Goal: Task Accomplishment & Management: Use online tool/utility

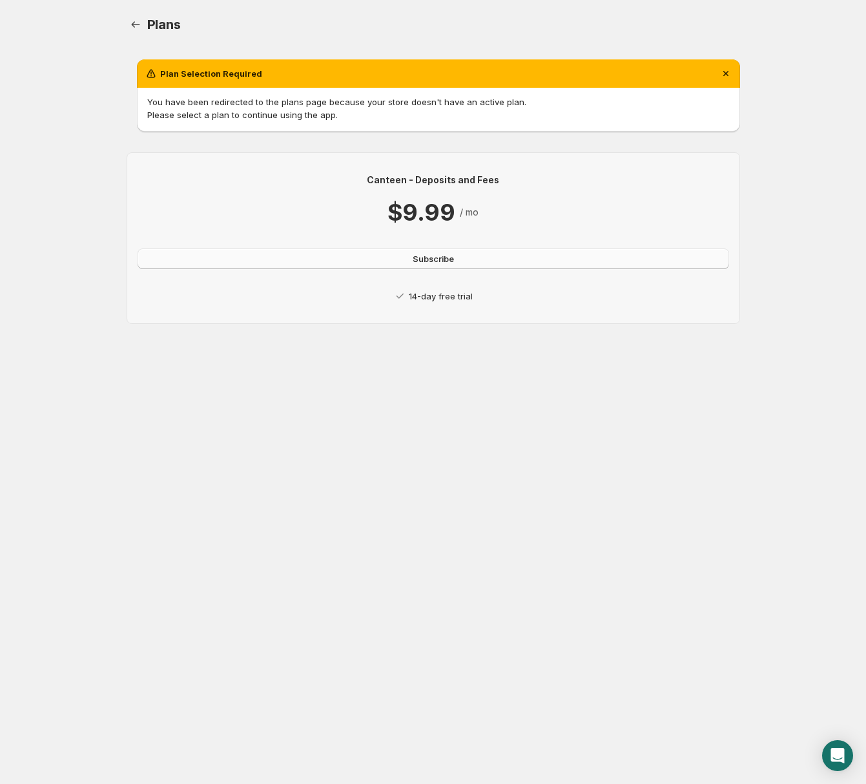
click at [389, 252] on button "Subscribe" at bounding box center [433, 259] width 591 height 21
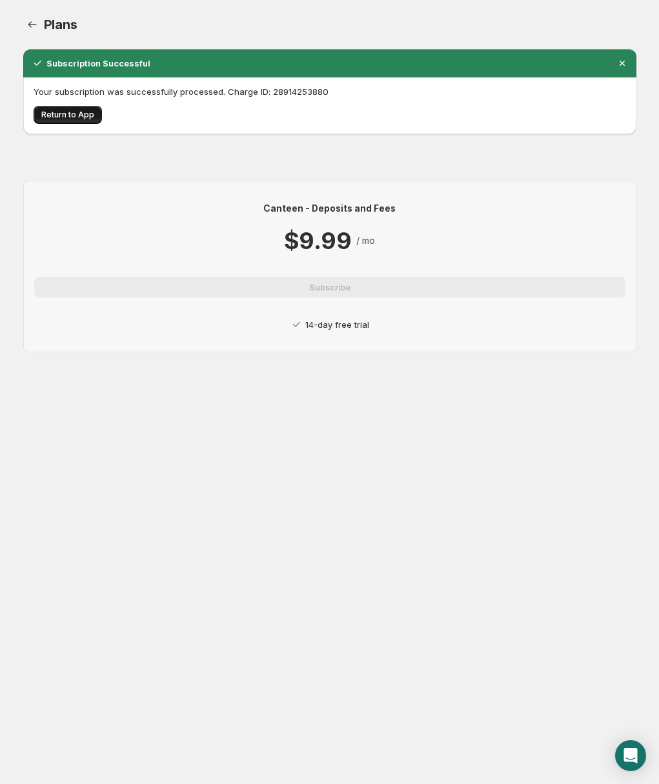
click at [90, 119] on span "Return to App" at bounding box center [67, 115] width 53 height 10
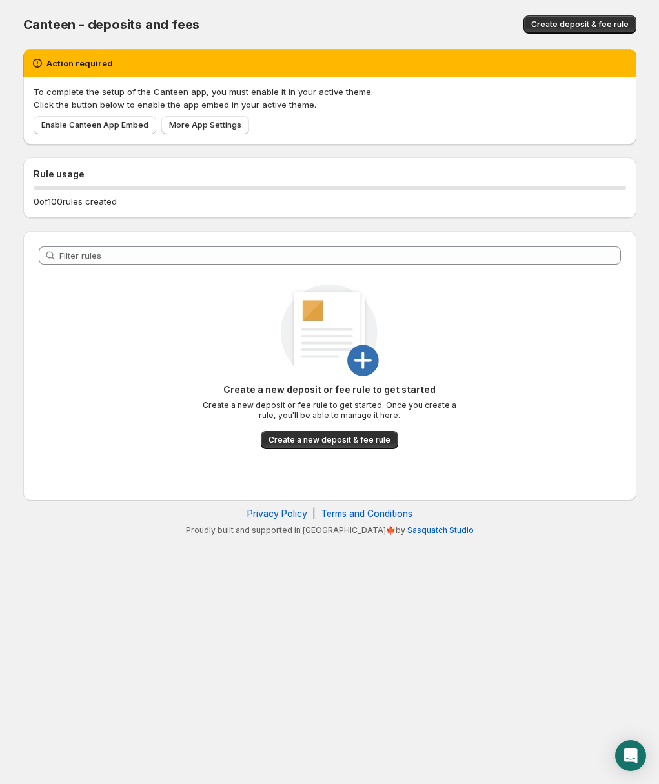
click at [283, 212] on div "Rule usage 0 of 100 rules created" at bounding box center [329, 188] width 613 height 61
click at [110, 122] on span "Enable Canteen App Embed" at bounding box center [94, 125] width 107 height 10
click at [230, 126] on span "More App Settings" at bounding box center [205, 125] width 72 height 10
click at [118, 121] on span "Enable Canteen App Embed" at bounding box center [94, 125] width 107 height 10
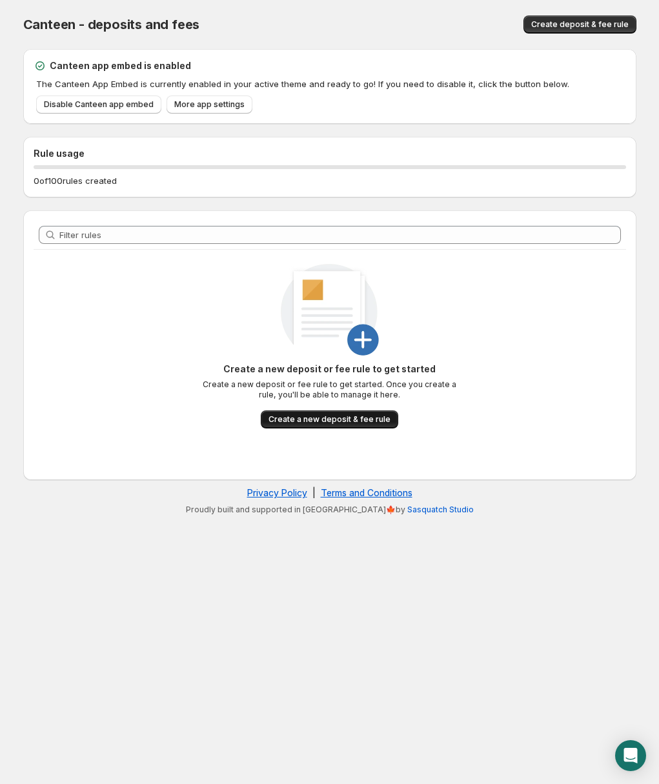
click at [312, 418] on span "Create a new deposit & fee rule" at bounding box center [330, 419] width 122 height 10
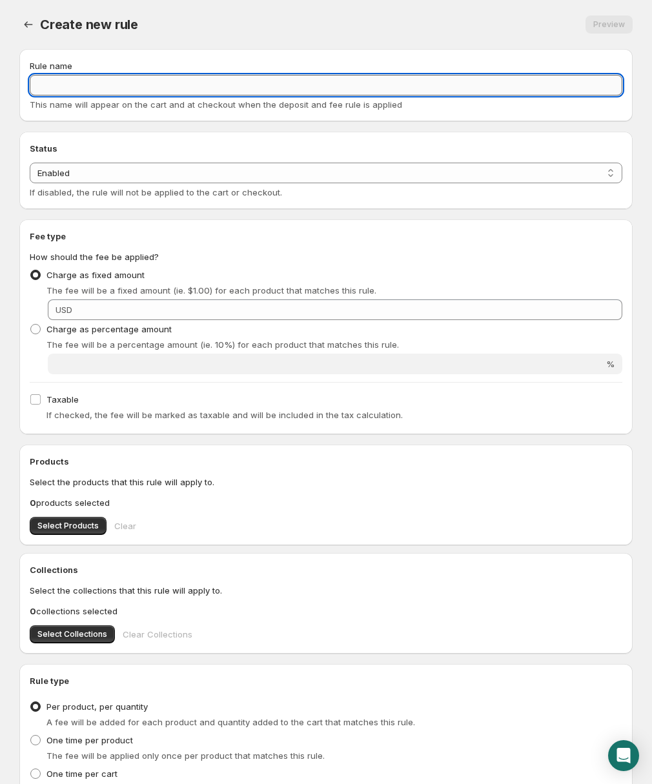
click at [221, 89] on input "Rule name" at bounding box center [326, 85] width 593 height 21
type input "001"
click at [316, 173] on select "Enabled Disabled" at bounding box center [326, 173] width 593 height 21
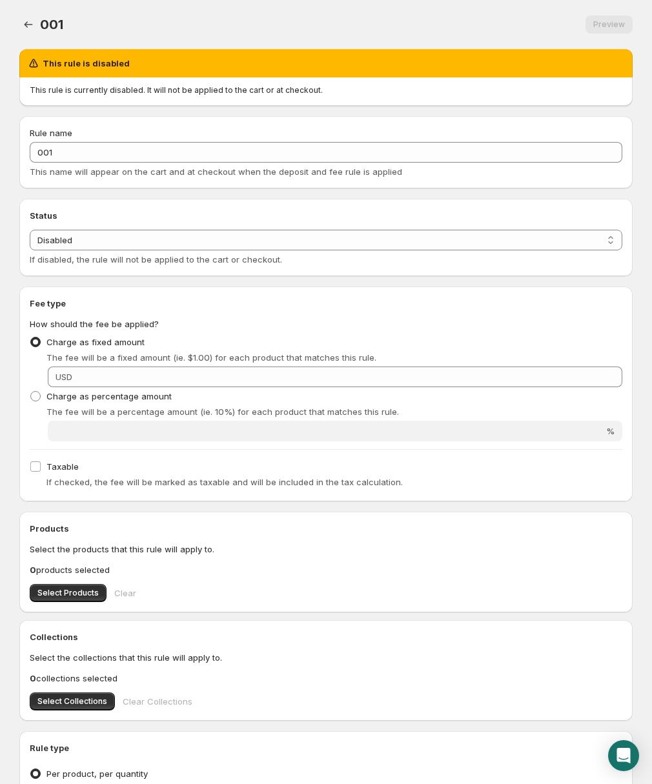
click at [299, 220] on h2 "Status" at bounding box center [326, 215] width 593 height 13
click at [296, 232] on select "Enabled Disabled" at bounding box center [326, 240] width 593 height 21
select select "active"
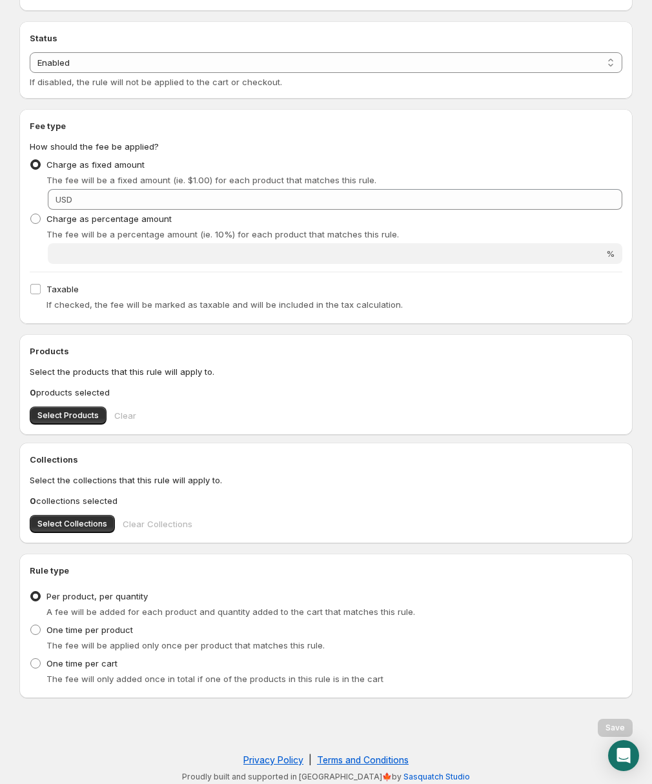
scroll to position [115, 0]
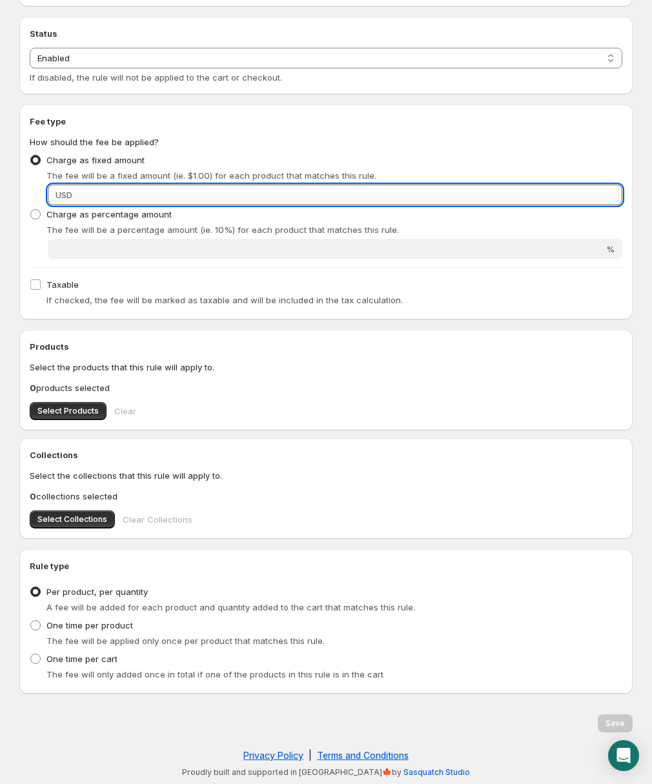
click at [118, 198] on input "Fixed amount" at bounding box center [349, 195] width 546 height 21
click at [121, 194] on input "Fixed amount" at bounding box center [349, 195] width 546 height 21
click at [39, 411] on span "Select Products" at bounding box center [67, 411] width 61 height 10
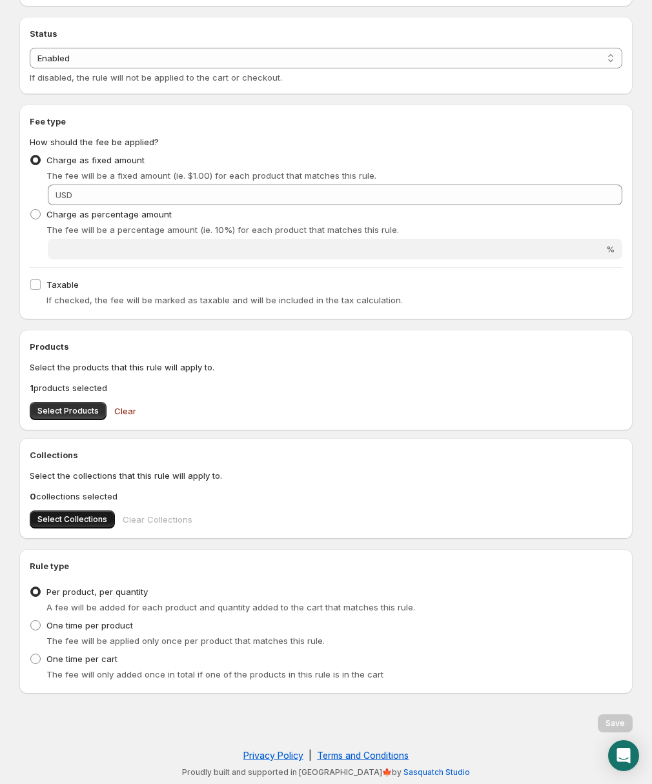
click at [75, 513] on button "Select Collections" at bounding box center [72, 520] width 85 height 18
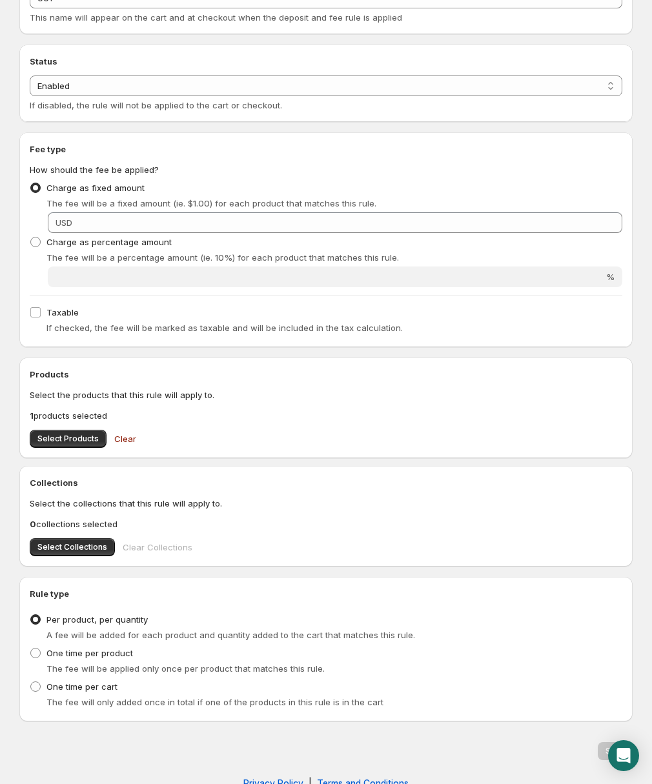
scroll to position [89, 0]
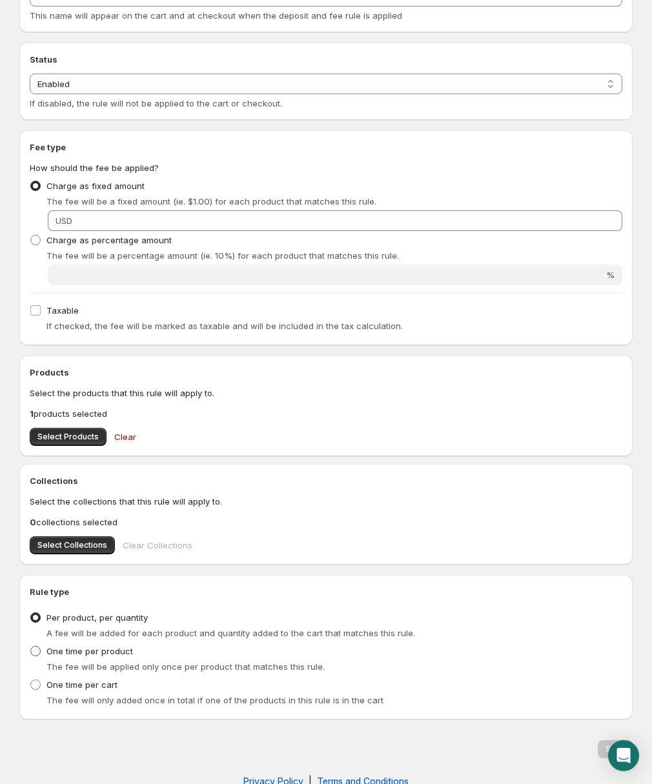
click at [32, 643] on label "One time per product" at bounding box center [81, 651] width 103 height 18
click at [31, 646] on input "One time per product" at bounding box center [30, 646] width 1 height 1
radio input "true"
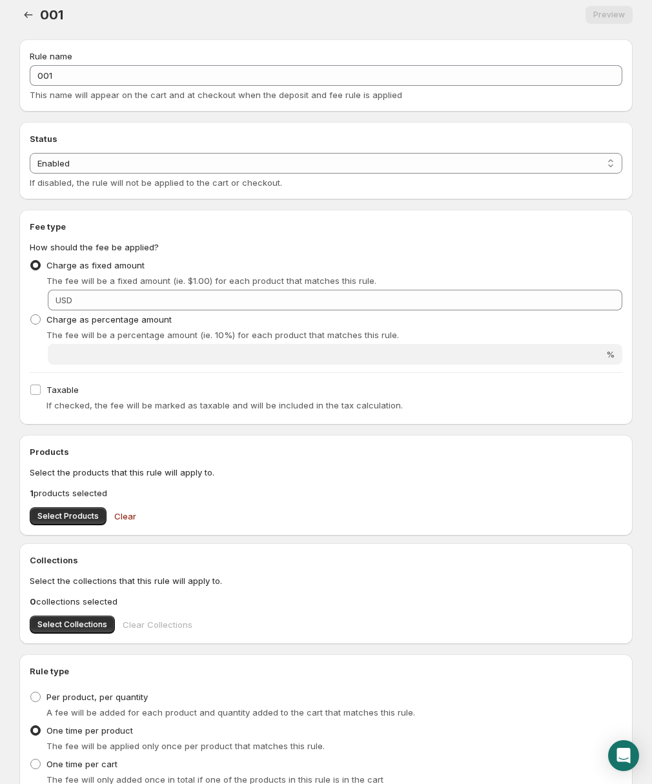
scroll to position [0, 0]
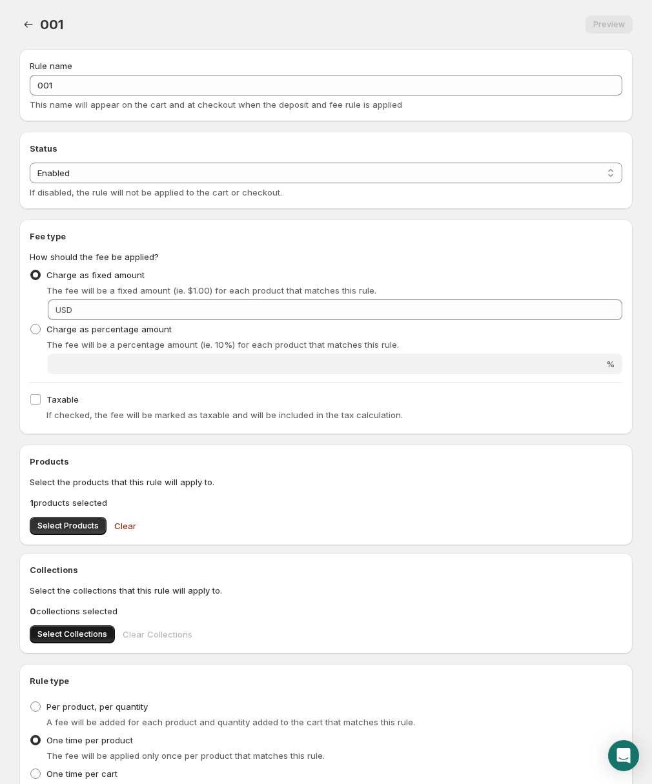
click at [101, 638] on span "Select Collections" at bounding box center [72, 634] width 70 height 10
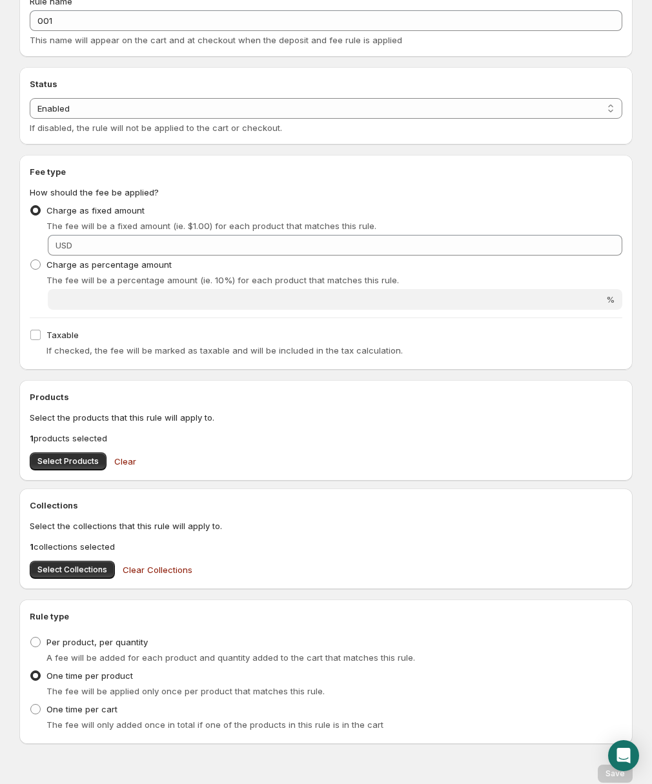
scroll to position [68, 0]
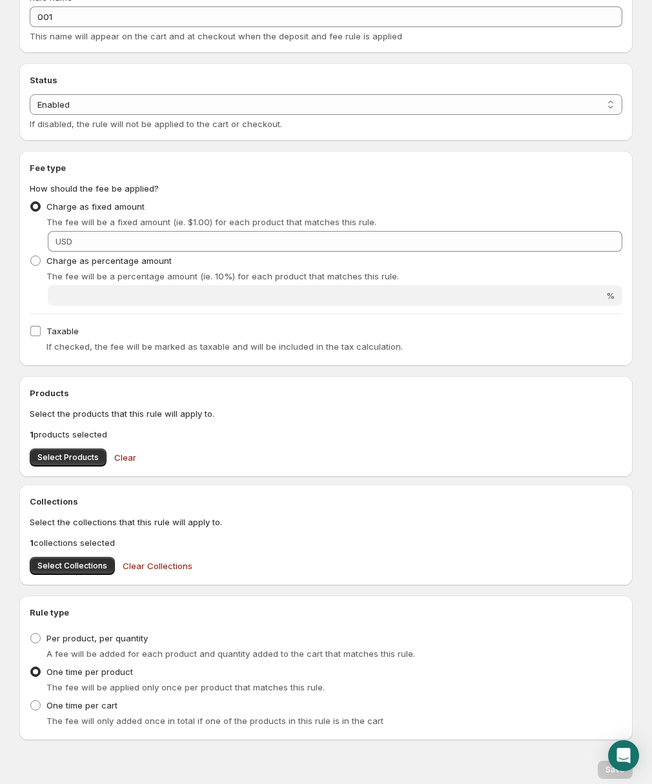
click at [34, 334] on input "Taxable" at bounding box center [35, 331] width 10 height 10
checkbox input "true"
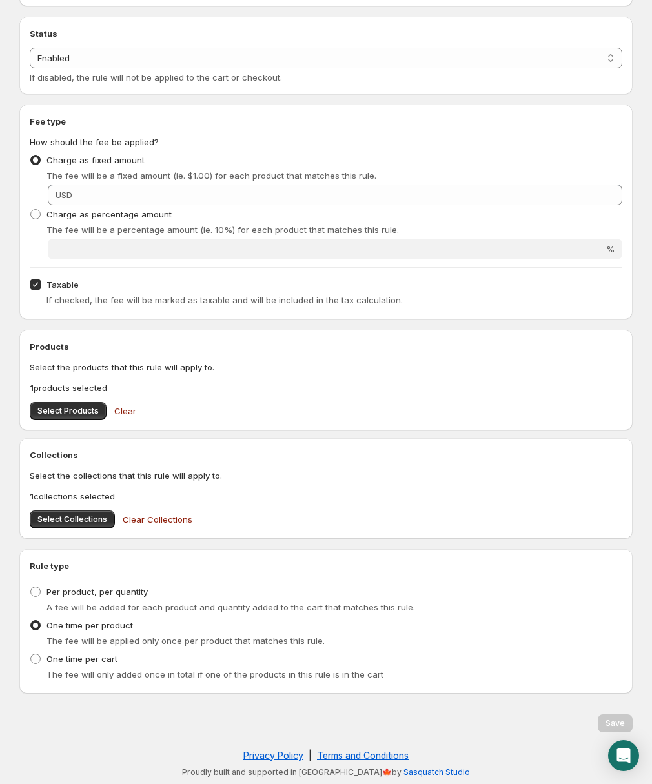
scroll to position [0, 0]
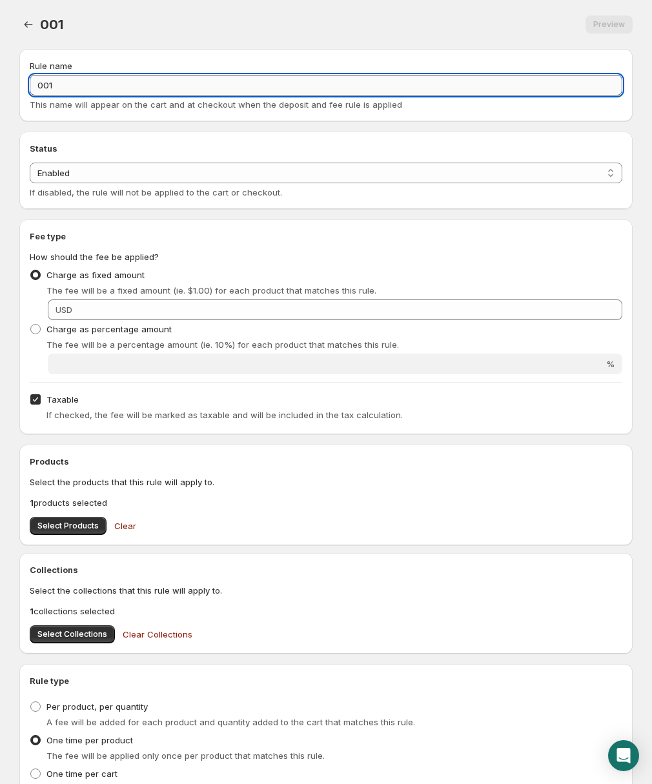
click at [184, 86] on input "001" at bounding box center [326, 85] width 593 height 21
click at [174, 169] on select "Enabled Disabled" at bounding box center [326, 173] width 593 height 21
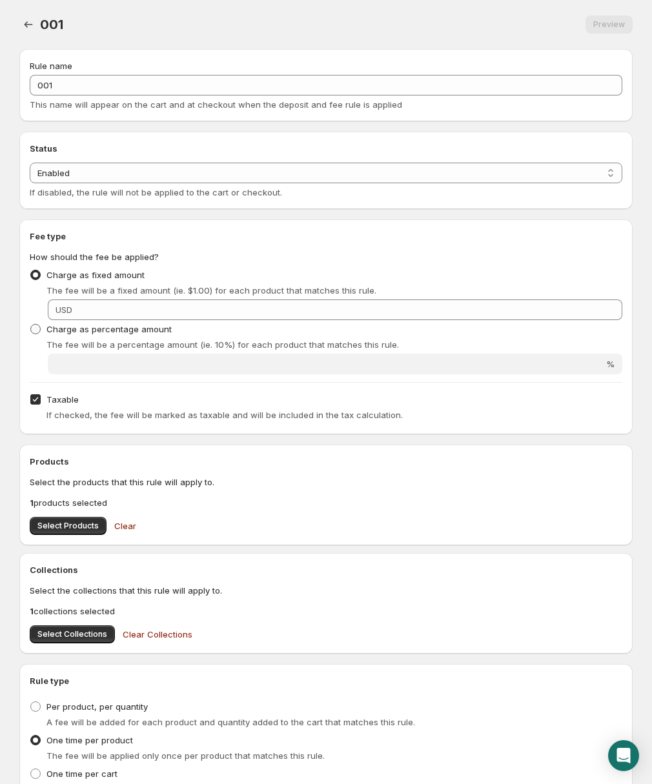
click at [148, 330] on span "Charge as percentage amount" at bounding box center [108, 329] width 125 height 10
click at [31, 325] on input "Charge as percentage amount" at bounding box center [30, 324] width 1 height 1
radio input "true"
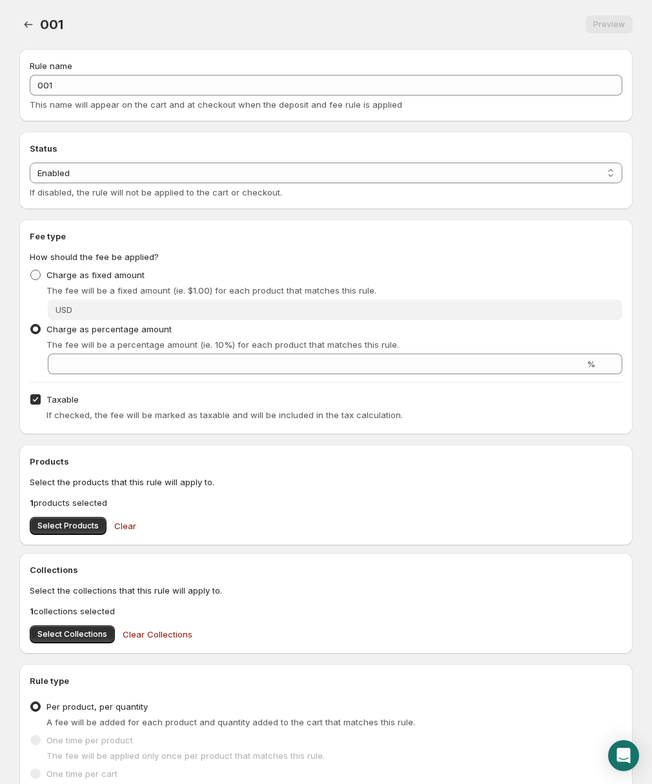
click at [125, 272] on span "Charge as fixed amount" at bounding box center [95, 275] width 98 height 10
click at [31, 271] on input "Charge as fixed amount" at bounding box center [30, 270] width 1 height 1
radio input "true"
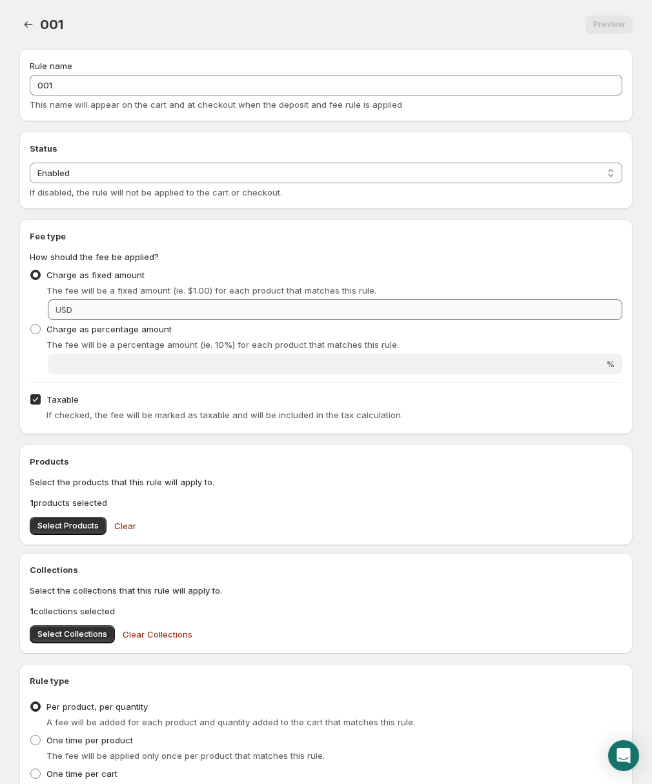
click at [139, 300] on div "Charge as fixed amount The fee will be a fixed amount (ie. $1.00) for each prod…" at bounding box center [326, 293] width 593 height 54
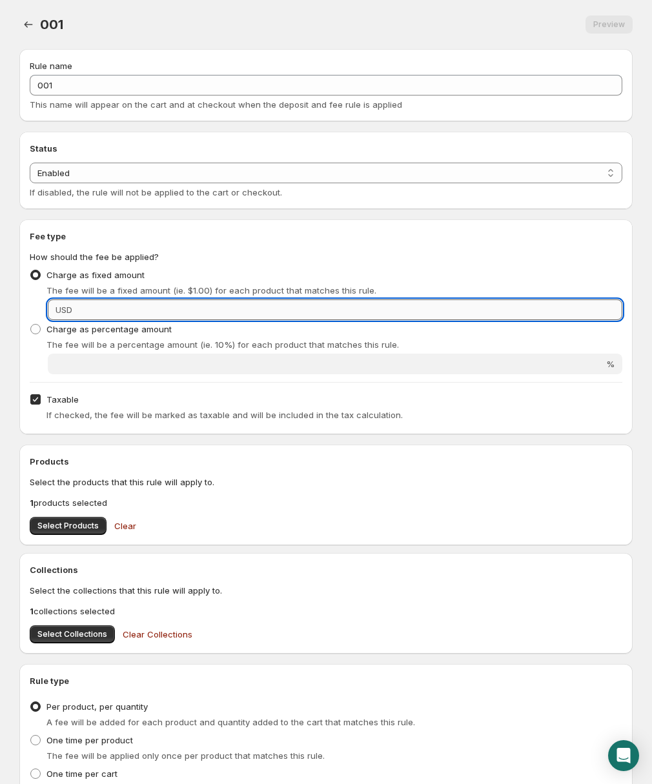
click at [139, 310] on input "Fixed amount" at bounding box center [349, 310] width 546 height 21
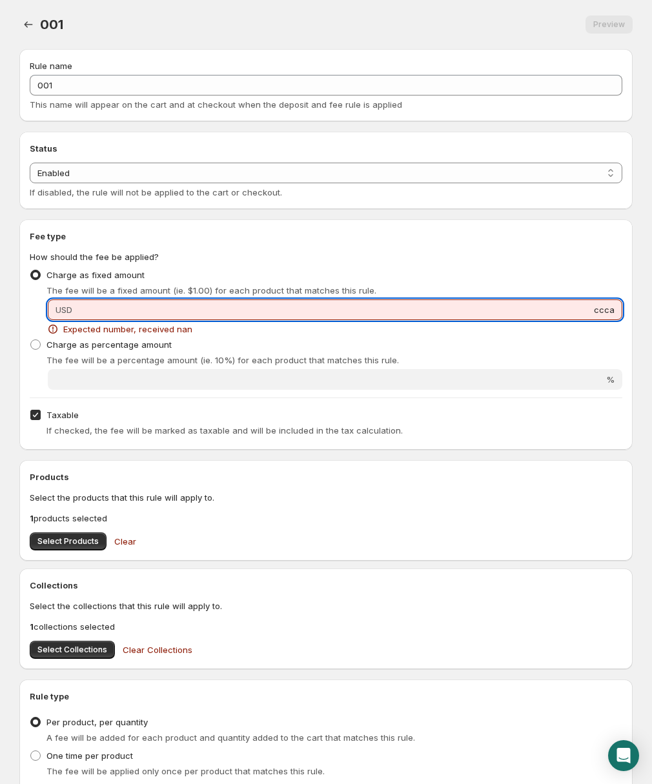
click at [138, 311] on input "ccca" at bounding box center [349, 310] width 546 height 21
paste input "001"
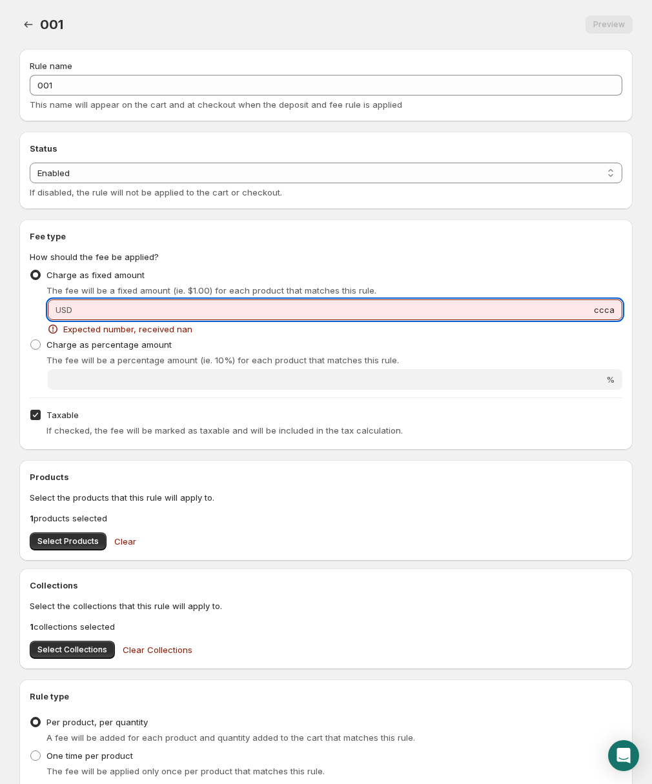
click at [126, 309] on input "ccca" at bounding box center [349, 310] width 546 height 21
type input "001"
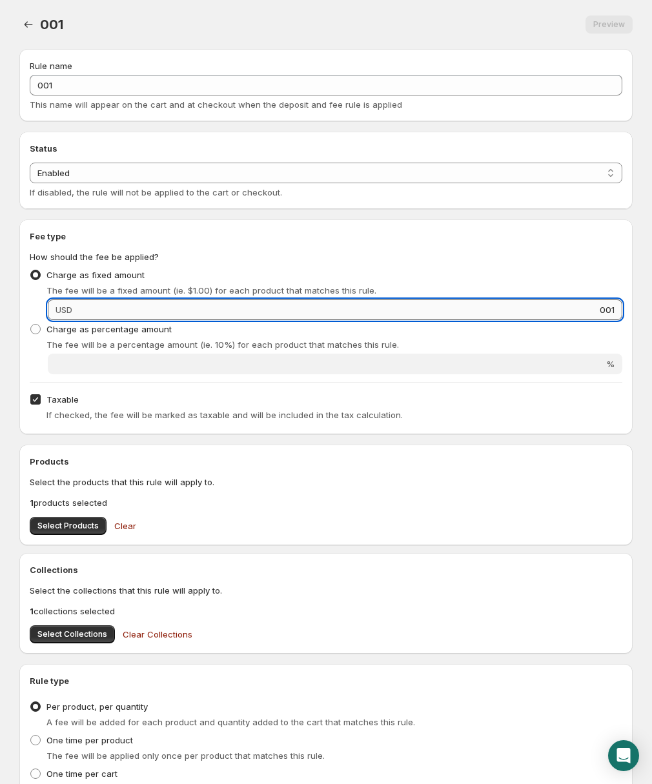
click at [103, 312] on input "001" at bounding box center [349, 310] width 546 height 21
click at [89, 311] on input "001" at bounding box center [349, 310] width 546 height 21
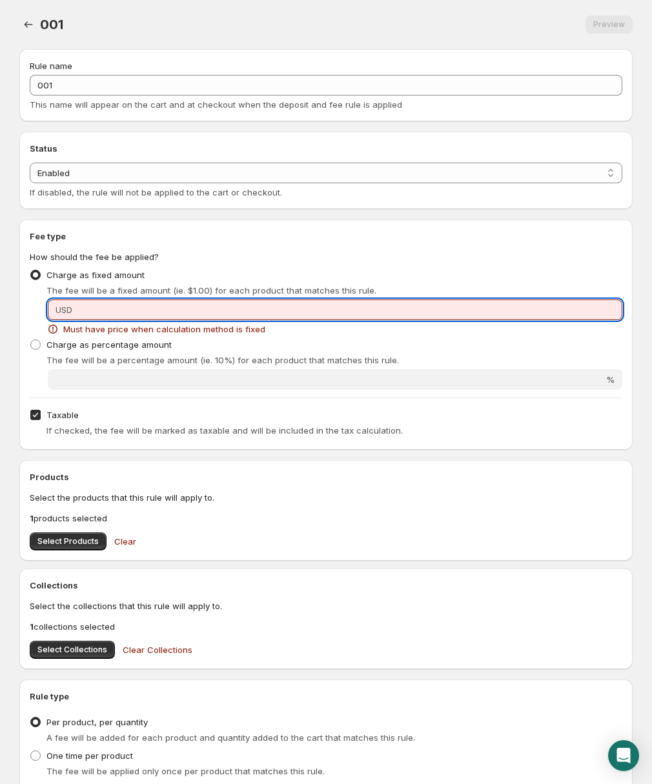
click at [89, 311] on input "Fixed amount" at bounding box center [349, 310] width 546 height 21
click at [551, 312] on input "Fixed amount" at bounding box center [349, 310] width 546 height 21
click at [325, 342] on div "Charge as percentage amount The fee will be a percentage amount (ie. 10%) for e…" at bounding box center [326, 351] width 593 height 31
click at [330, 317] on input "Fixed amount" at bounding box center [349, 310] width 546 height 21
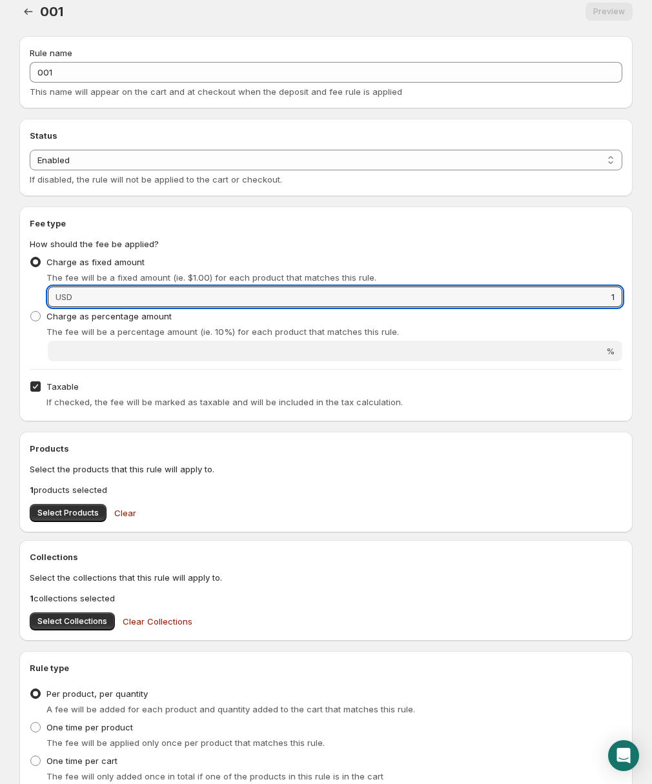
type input "1"
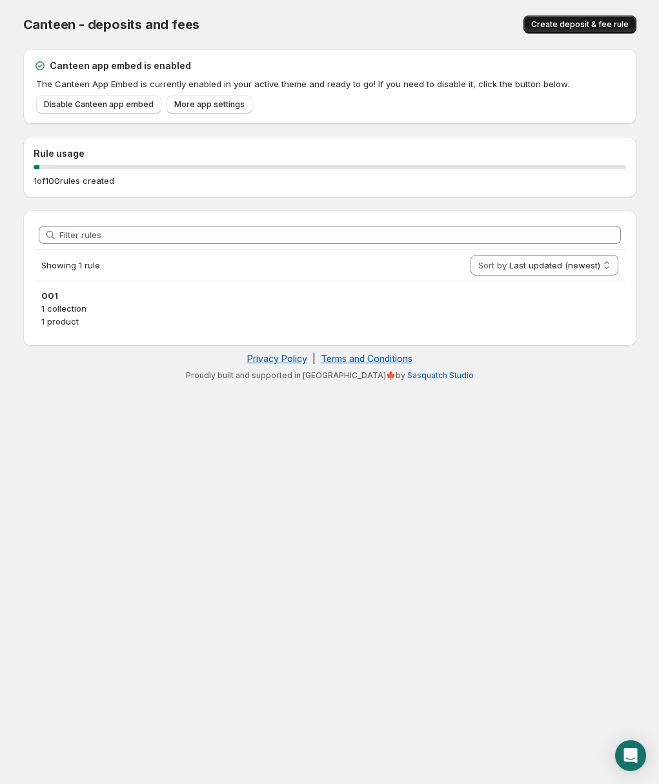
click at [564, 28] on span "Create deposit & fee rule" at bounding box center [579, 24] width 97 height 10
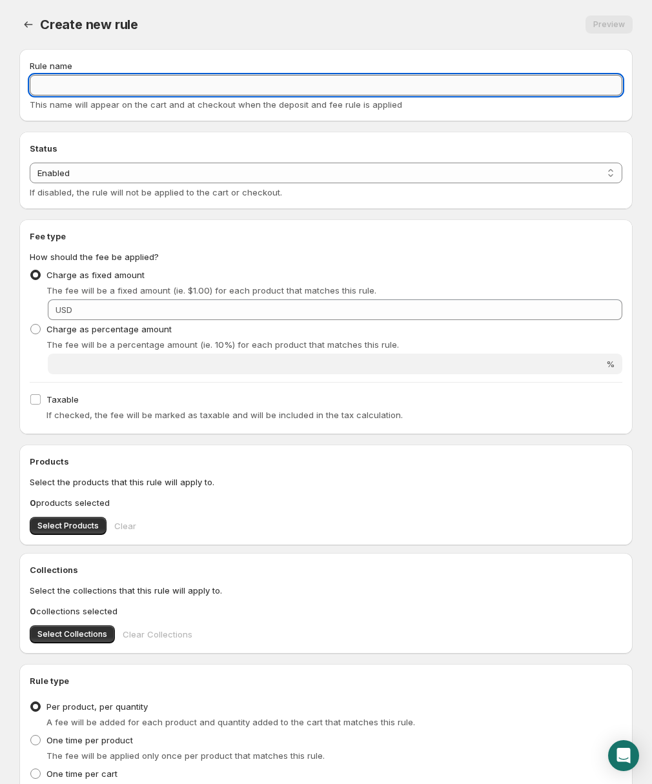
click at [276, 81] on input "Rule name" at bounding box center [326, 85] width 593 height 21
paste input "001"
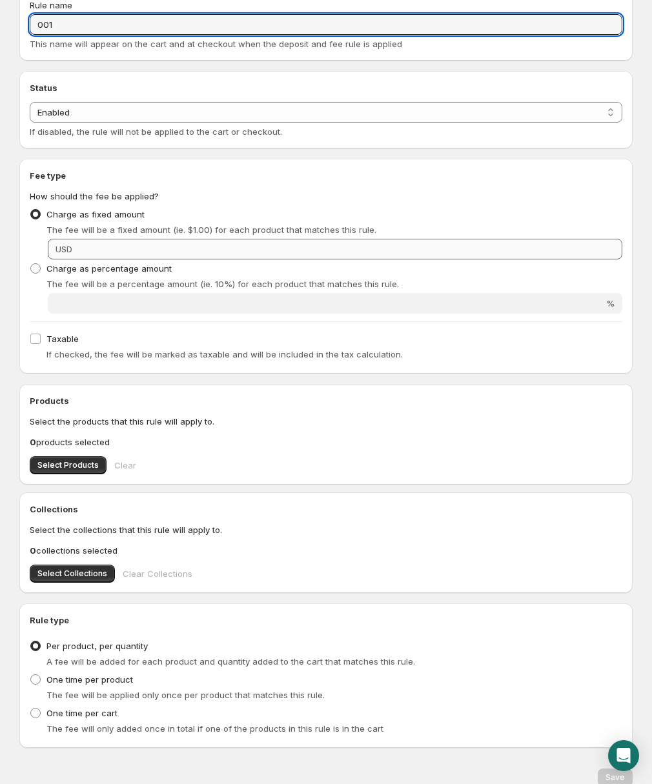
scroll to position [63, 0]
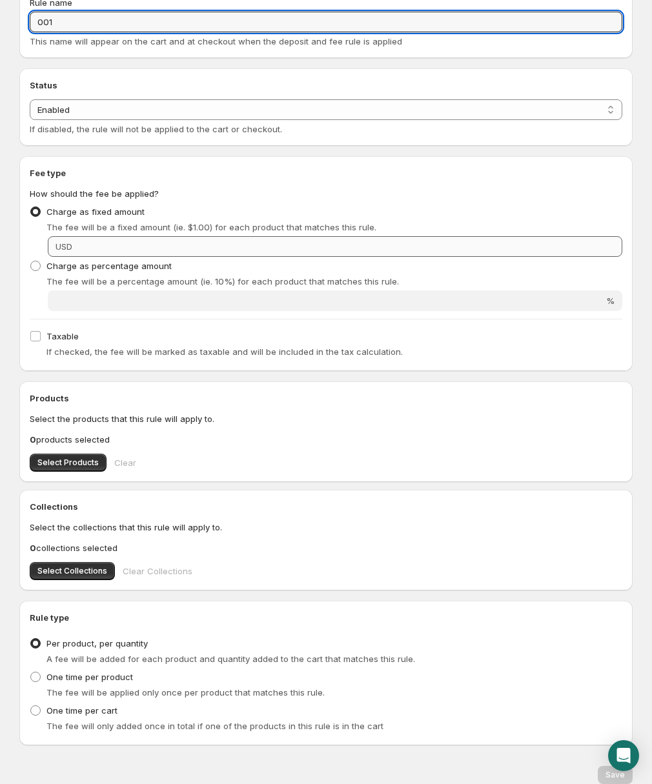
type input "001"
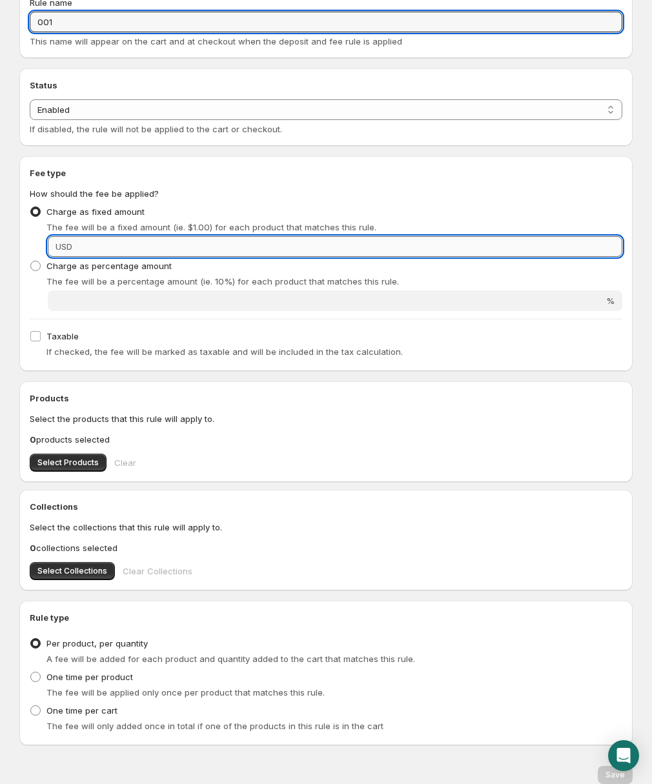
click at [222, 245] on input "Fixed amount" at bounding box center [349, 246] width 546 height 21
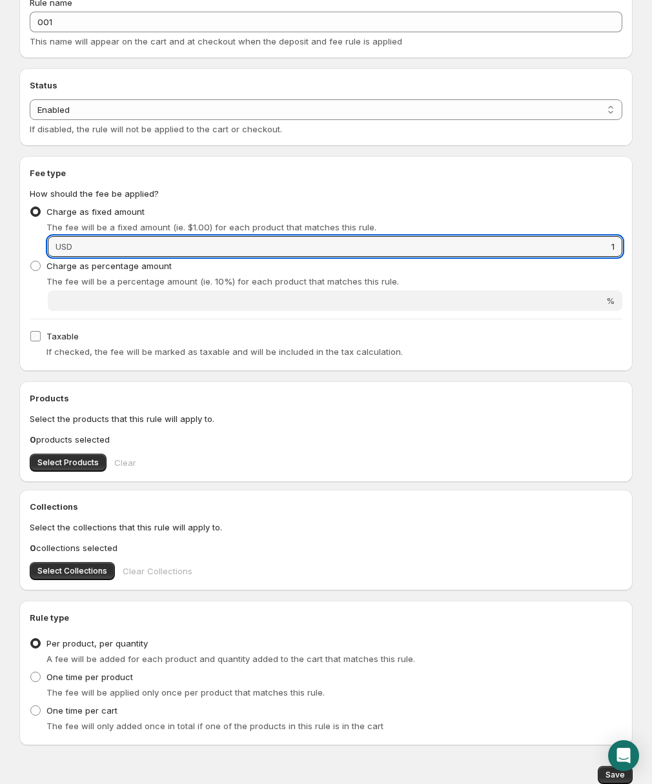
type input "1"
click at [50, 328] on label "Taxable" at bounding box center [54, 336] width 49 height 18
click at [41, 331] on input "Taxable" at bounding box center [35, 336] width 10 height 10
checkbox input "true"
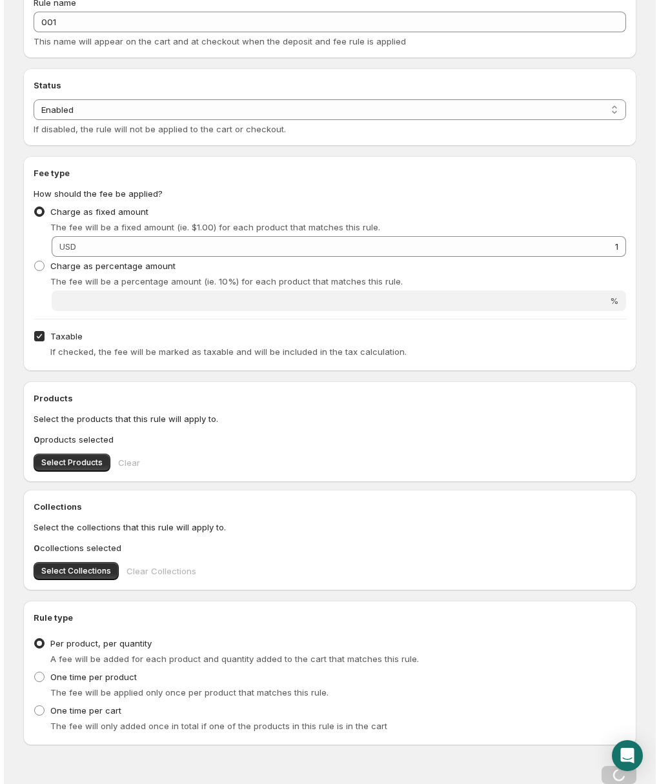
scroll to position [0, 0]
